Goal: Book appointment/travel/reservation

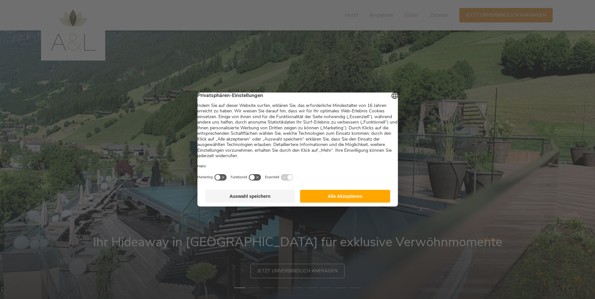
click at [344, 201] on button "Alle Akzeptieren" at bounding box center [345, 196] width 90 height 13
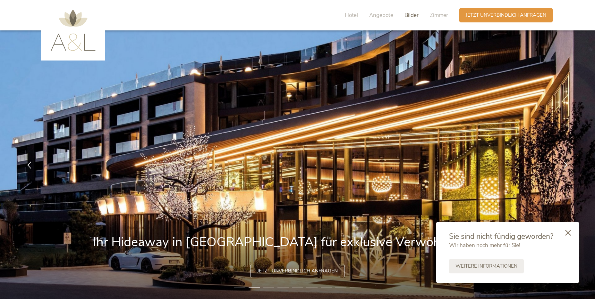
click at [410, 15] on span "Bilder" at bounding box center [411, 15] width 14 height 7
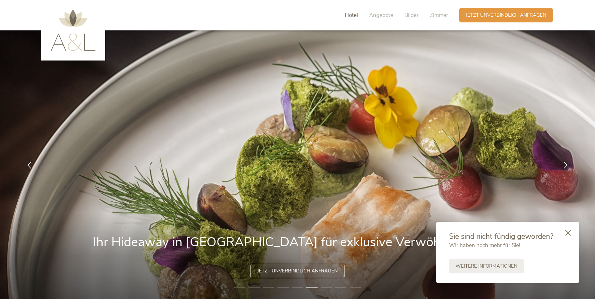
click at [350, 14] on span "Hotel" at bounding box center [351, 15] width 13 height 7
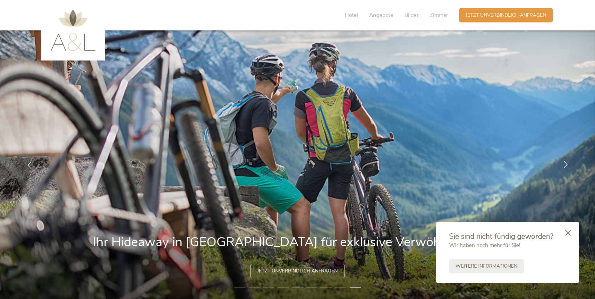
click at [565, 165] on icon at bounding box center [565, 164] width 7 height 7
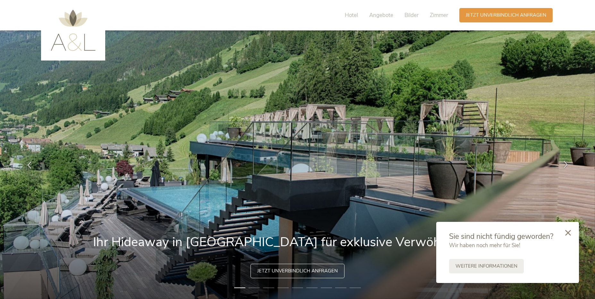
click at [564, 165] on icon at bounding box center [565, 164] width 7 height 7
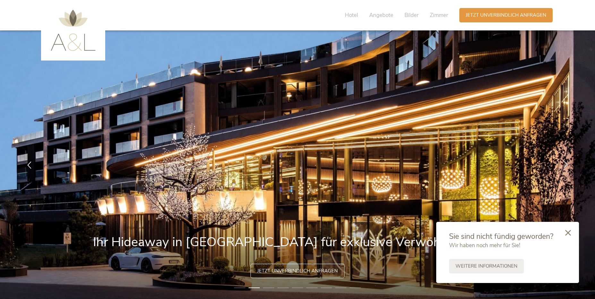
click at [564, 165] on icon at bounding box center [565, 164] width 7 height 7
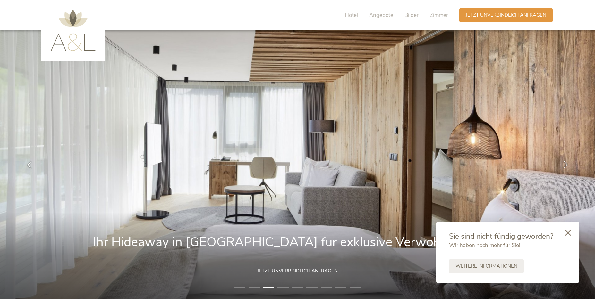
click at [563, 162] on icon at bounding box center [565, 164] width 7 height 7
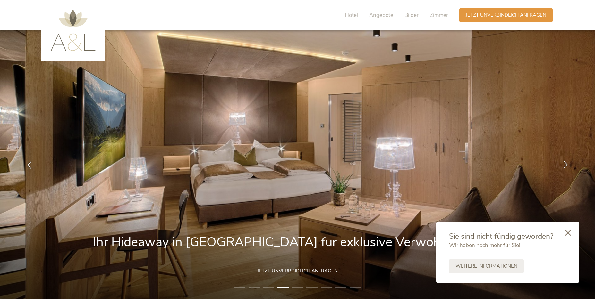
click at [563, 163] on icon at bounding box center [565, 164] width 7 height 7
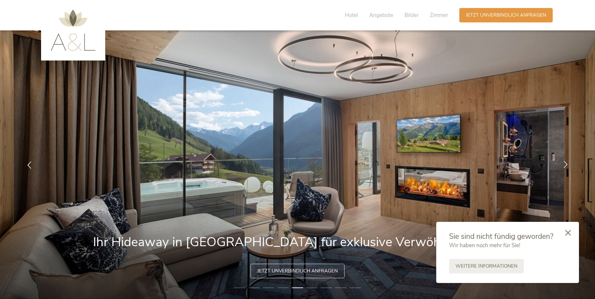
click at [563, 163] on icon at bounding box center [565, 164] width 7 height 7
